Goal: Transaction & Acquisition: Purchase product/service

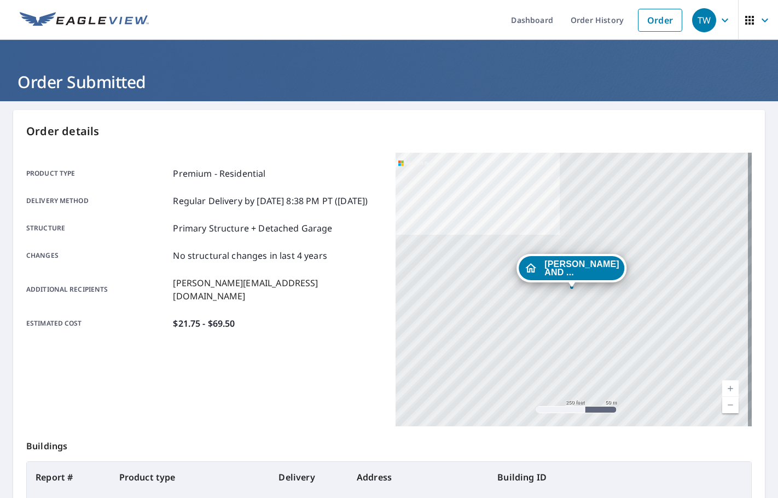
scroll to position [123, 0]
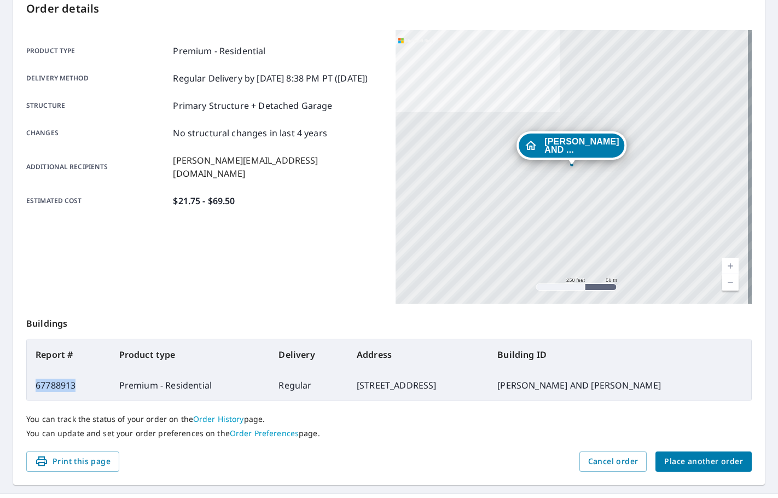
click at [689, 465] on span "Place another order" at bounding box center [703, 462] width 79 height 14
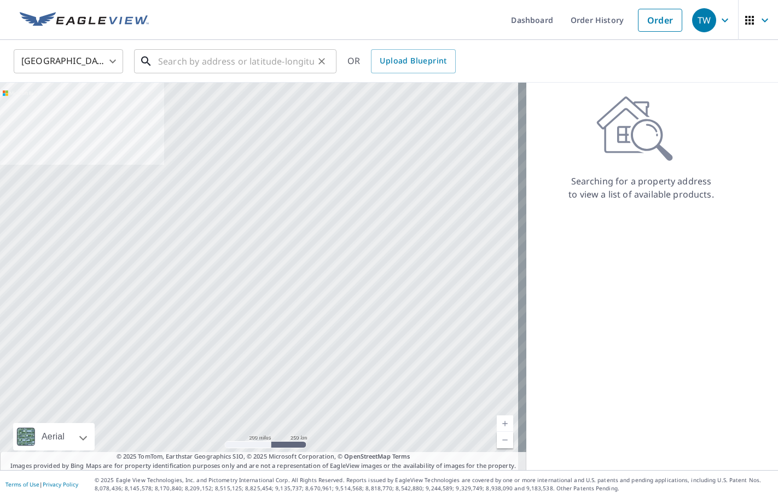
click at [199, 60] on input "text" at bounding box center [236, 61] width 156 height 31
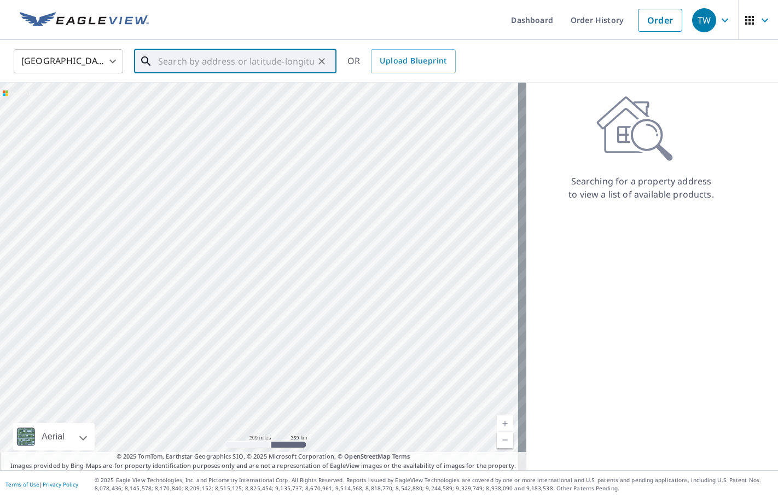
paste input "[STREET_ADDRESS]"
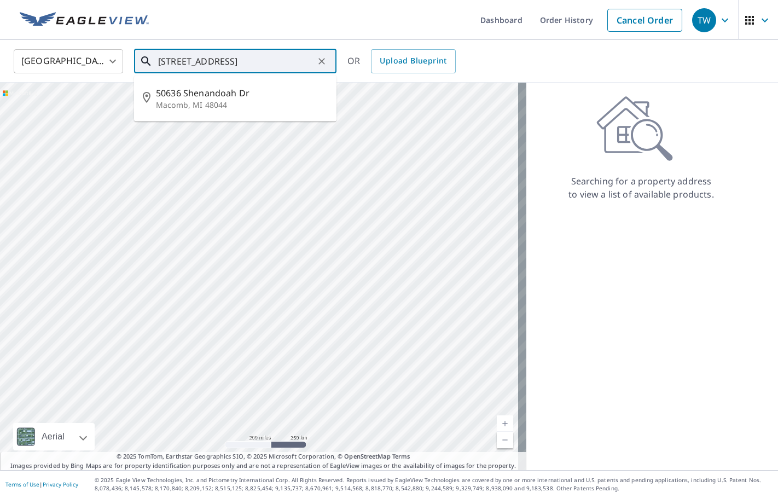
type input "[STREET_ADDRESS]"
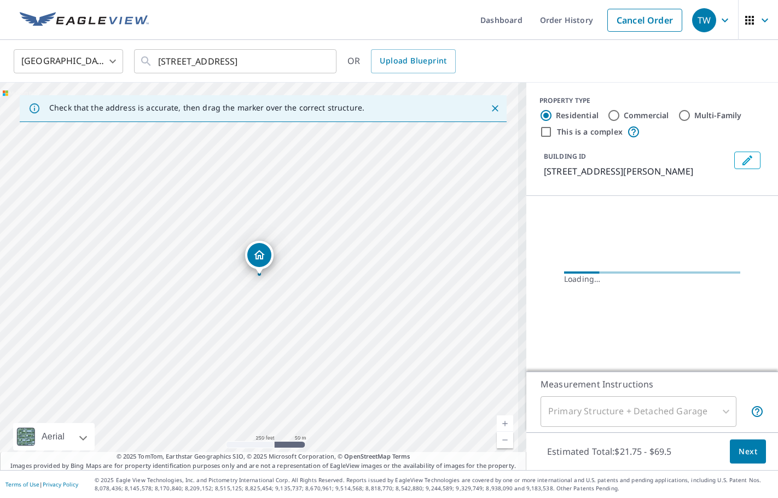
scroll to position [0, 0]
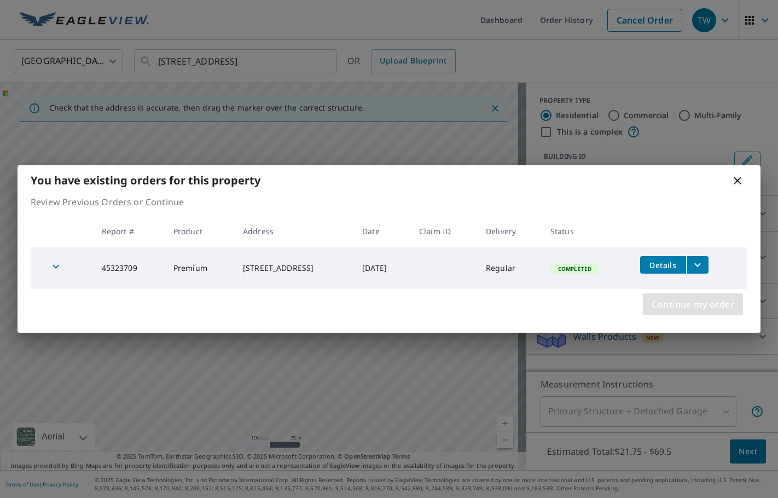
click at [672, 306] on span "Continue my order" at bounding box center [693, 304] width 83 height 15
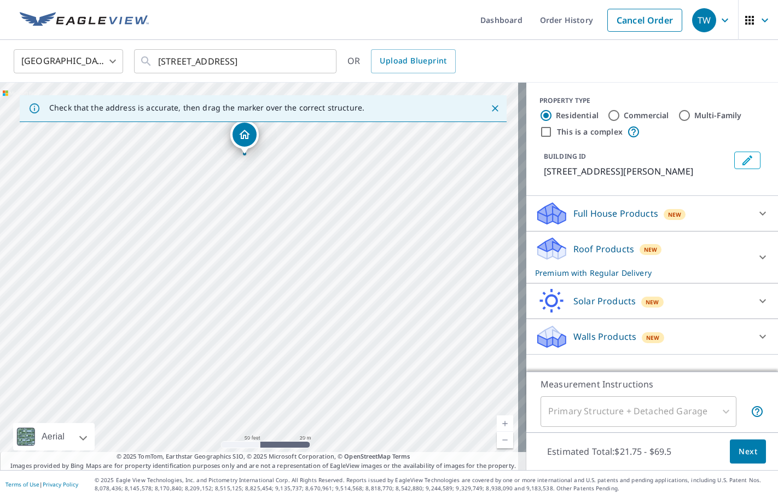
drag, startPoint x: 235, startPoint y: 136, endPoint x: 242, endPoint y: 136, distance: 7.1
click at [741, 168] on button "Edit building 1" at bounding box center [747, 161] width 26 height 18
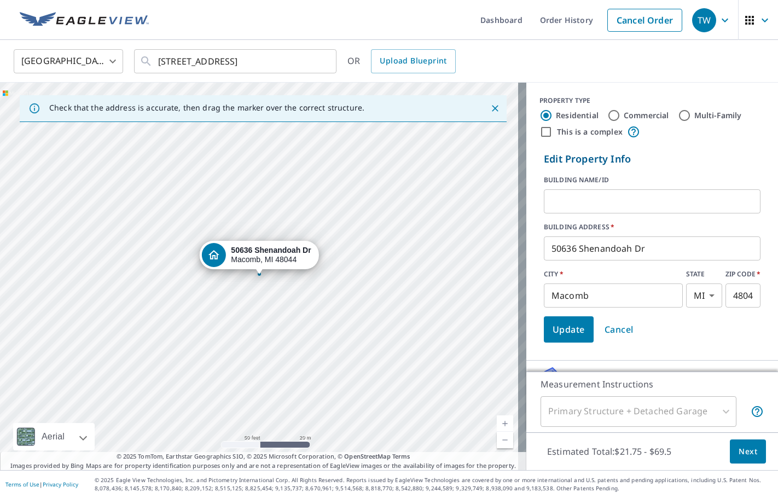
click at [602, 204] on input "text" at bounding box center [652, 201] width 217 height 31
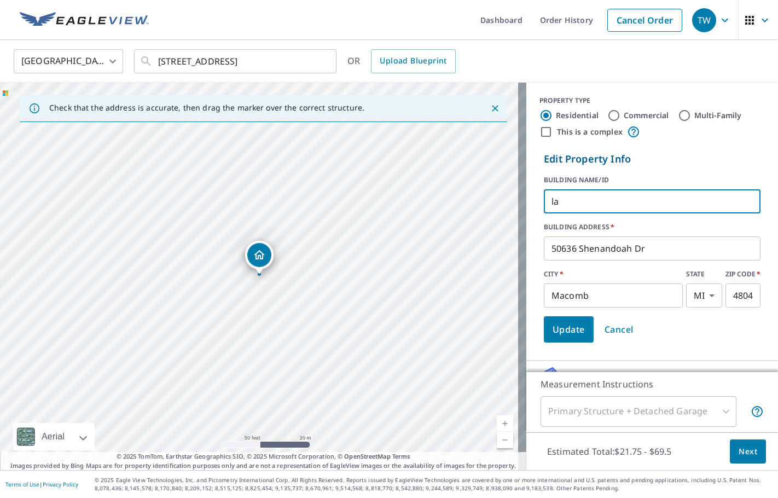
type input "l"
type input "[PERSON_NAME]"
click at [553, 337] on span "Update" at bounding box center [569, 329] width 32 height 15
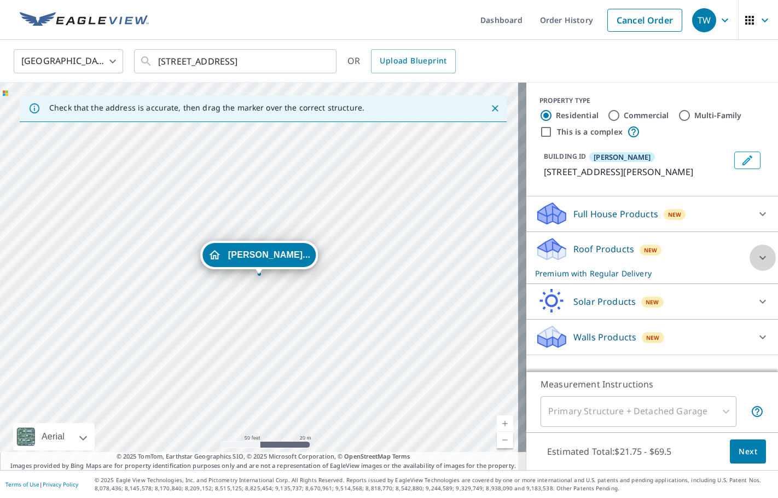
click at [756, 258] on icon at bounding box center [762, 257] width 13 height 13
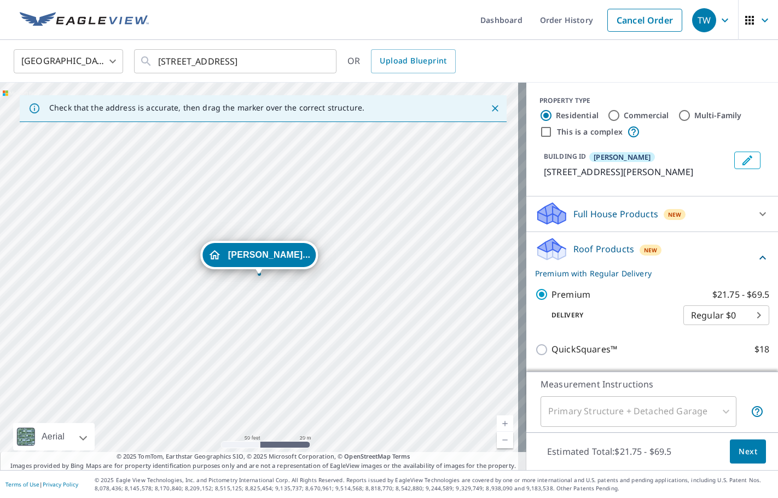
click at [739, 457] on span "Next" at bounding box center [748, 452] width 19 height 14
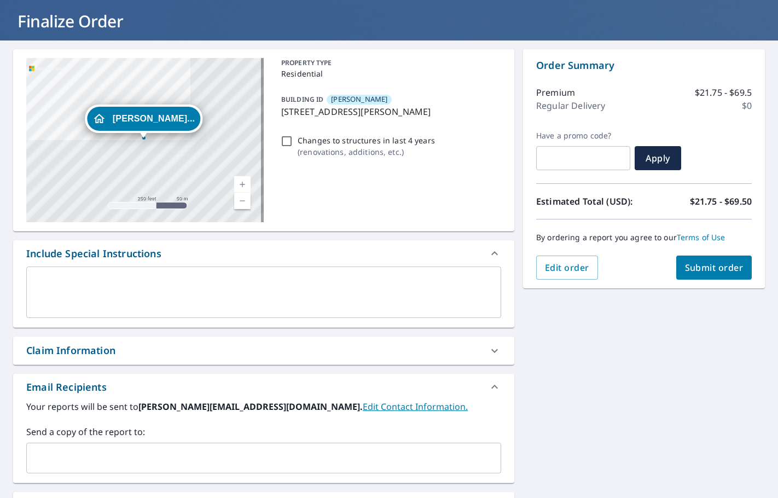
scroll to position [164, 0]
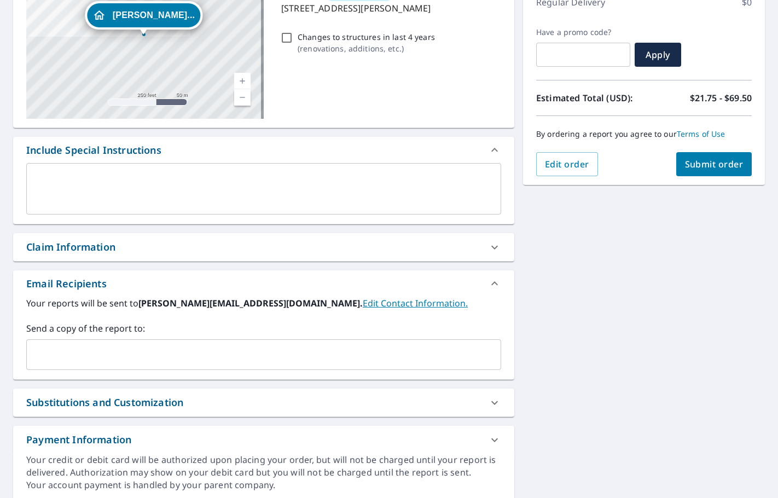
click at [73, 368] on div "​" at bounding box center [263, 354] width 475 height 31
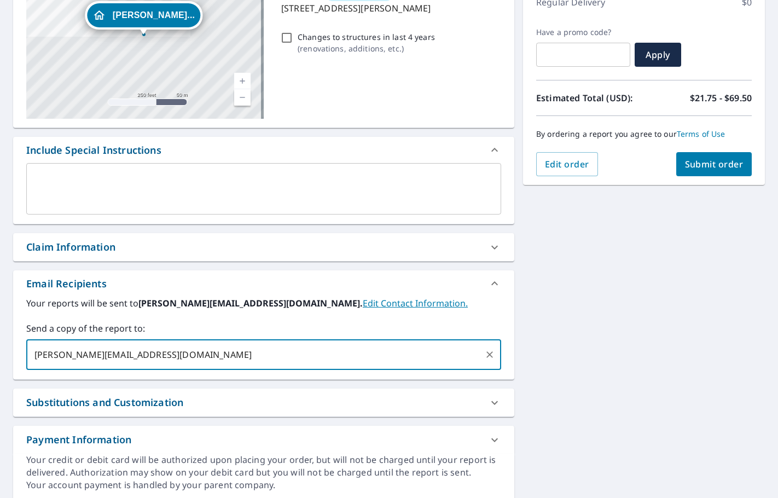
type input "[PERSON_NAME][EMAIL_ADDRESS][DOMAIN_NAME]"
click at [694, 161] on span "Submit order" at bounding box center [714, 164] width 59 height 12
checkbox input "true"
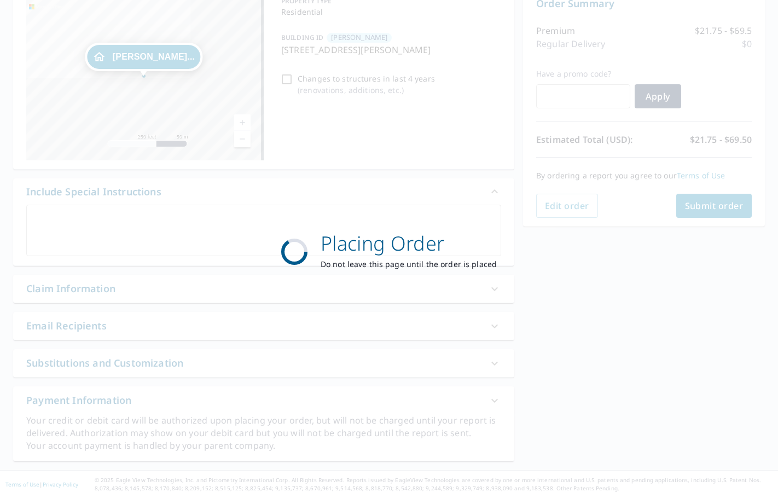
scroll to position [123, 0]
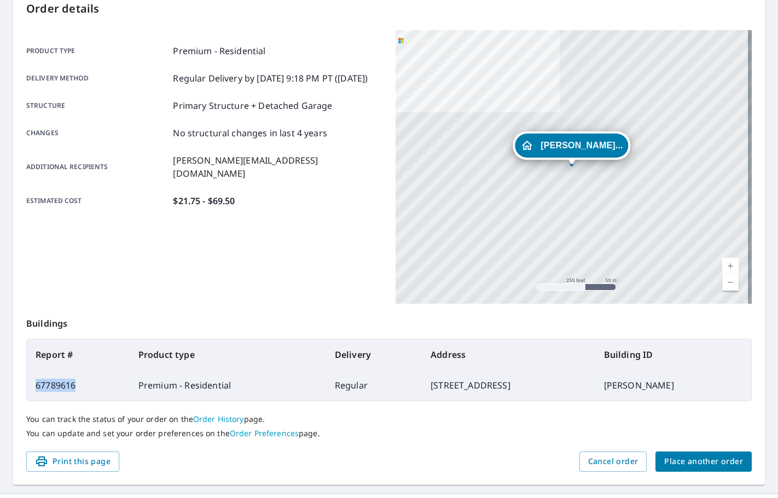
drag, startPoint x: 80, startPoint y: 384, endPoint x: 32, endPoint y: 384, distance: 47.6
click at [32, 384] on td "67789616" at bounding box center [78, 385] width 103 height 31
copy td "67789616"
